Goal: Task Accomplishment & Management: Use online tool/utility

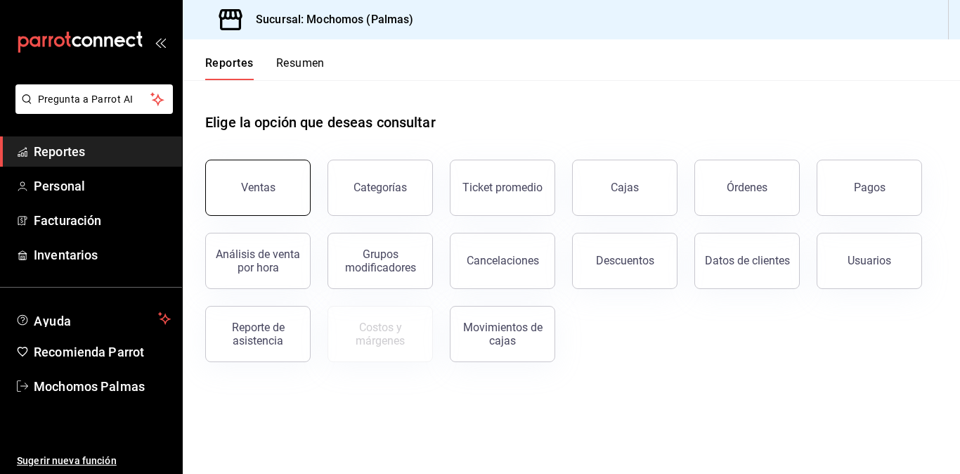
click at [262, 207] on button "Ventas" at bounding box center [257, 188] width 105 height 56
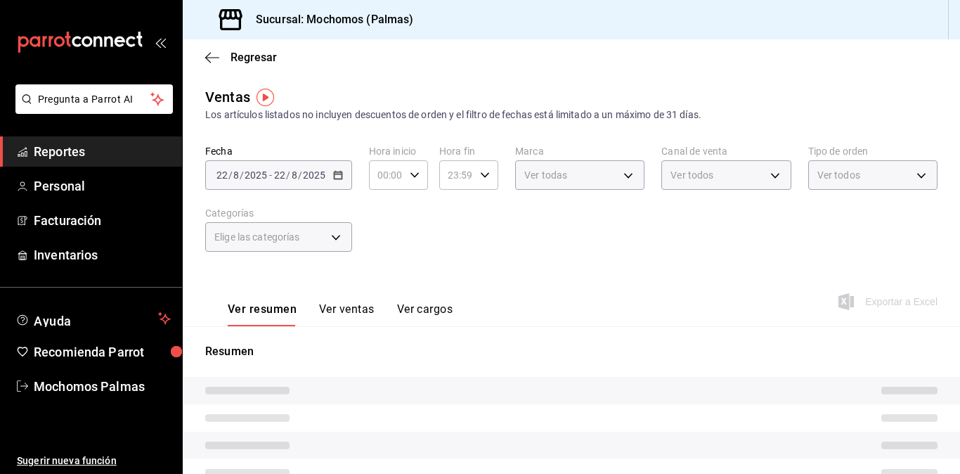
type input "05:00"
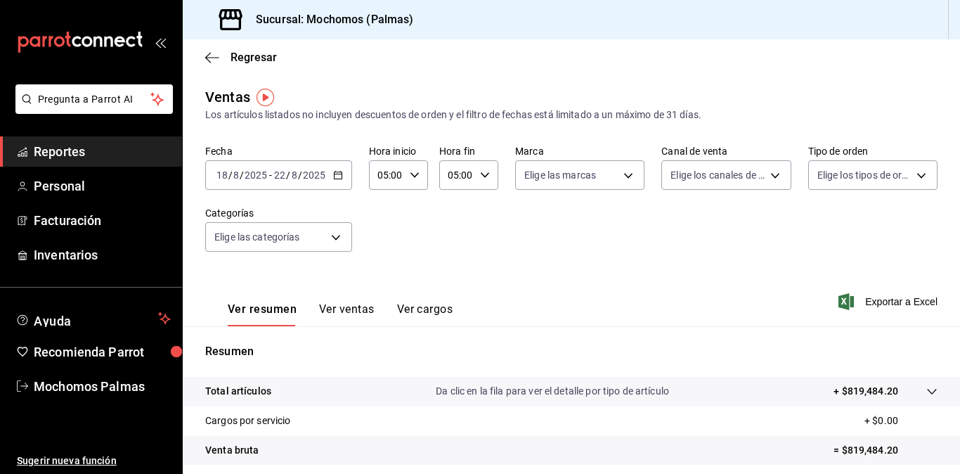
click at [341, 176] on \(Stroke\) "button" at bounding box center [338, 176] width 8 height 8
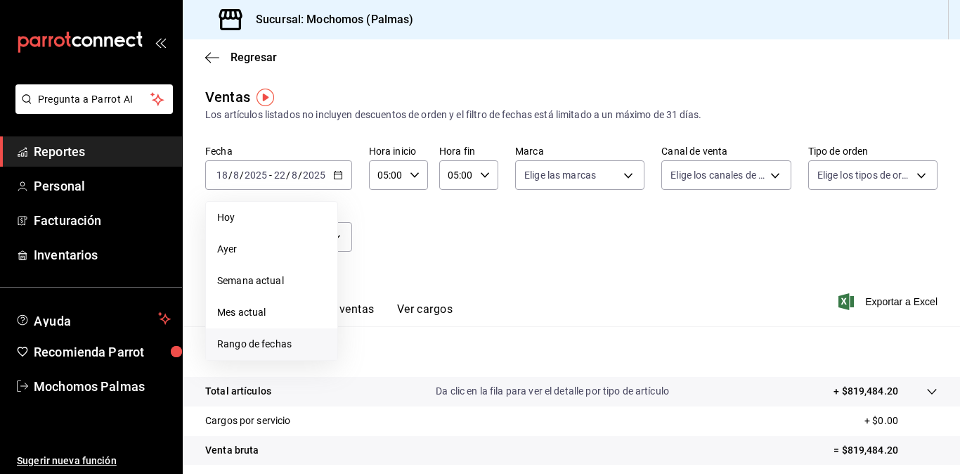
click at [262, 346] on span "Rango de fechas" at bounding box center [271, 344] width 109 height 15
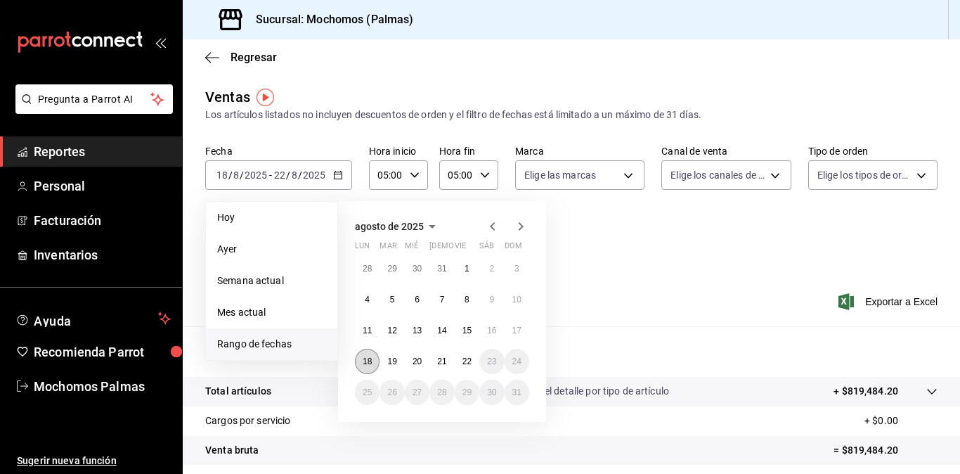
click at [366, 352] on button "18" at bounding box center [367, 361] width 25 height 25
click at [476, 359] on button "22" at bounding box center [467, 361] width 25 height 25
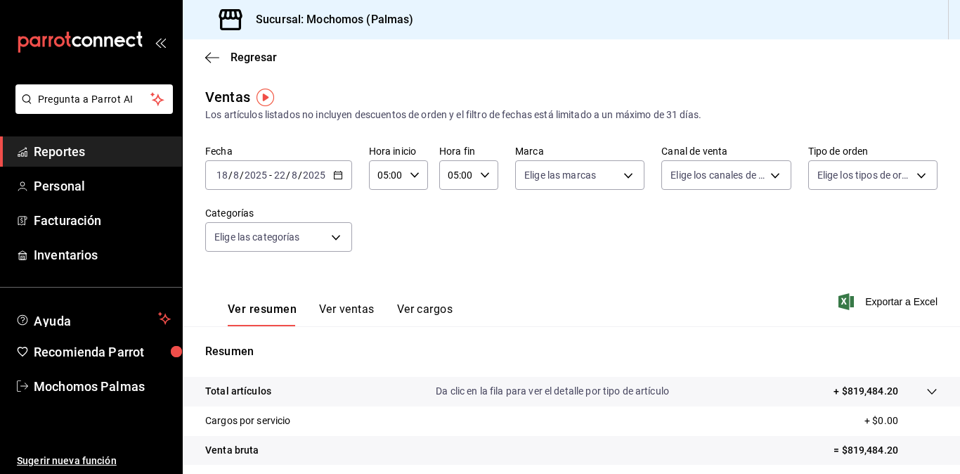
click at [483, 172] on icon "button" at bounding box center [485, 175] width 10 height 10
click at [449, 302] on button "08" at bounding box center [451, 312] width 23 height 28
type input "08:00"
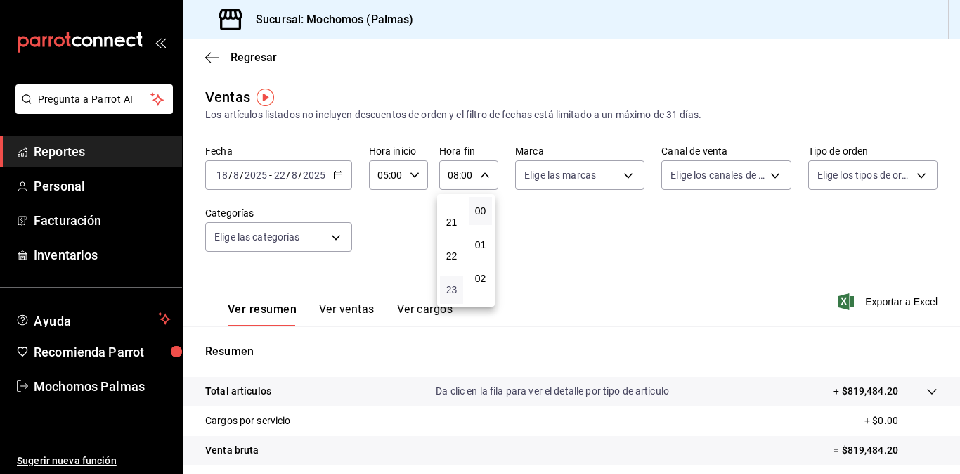
click at [452, 291] on span "23" at bounding box center [452, 289] width 6 height 11
type input "23:00"
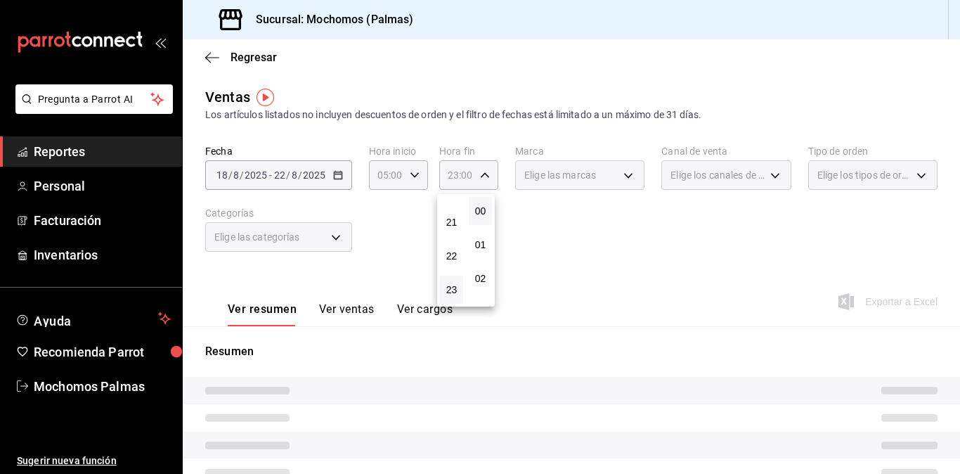
click at [669, 273] on div at bounding box center [480, 237] width 960 height 474
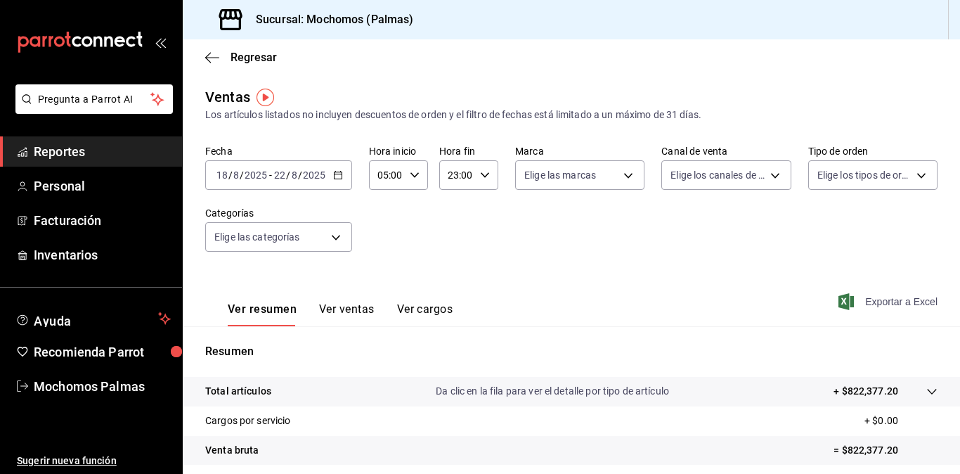
click at [870, 304] on span "Exportar a Excel" at bounding box center [890, 301] width 96 height 17
